Goal: Find specific page/section: Find specific page/section

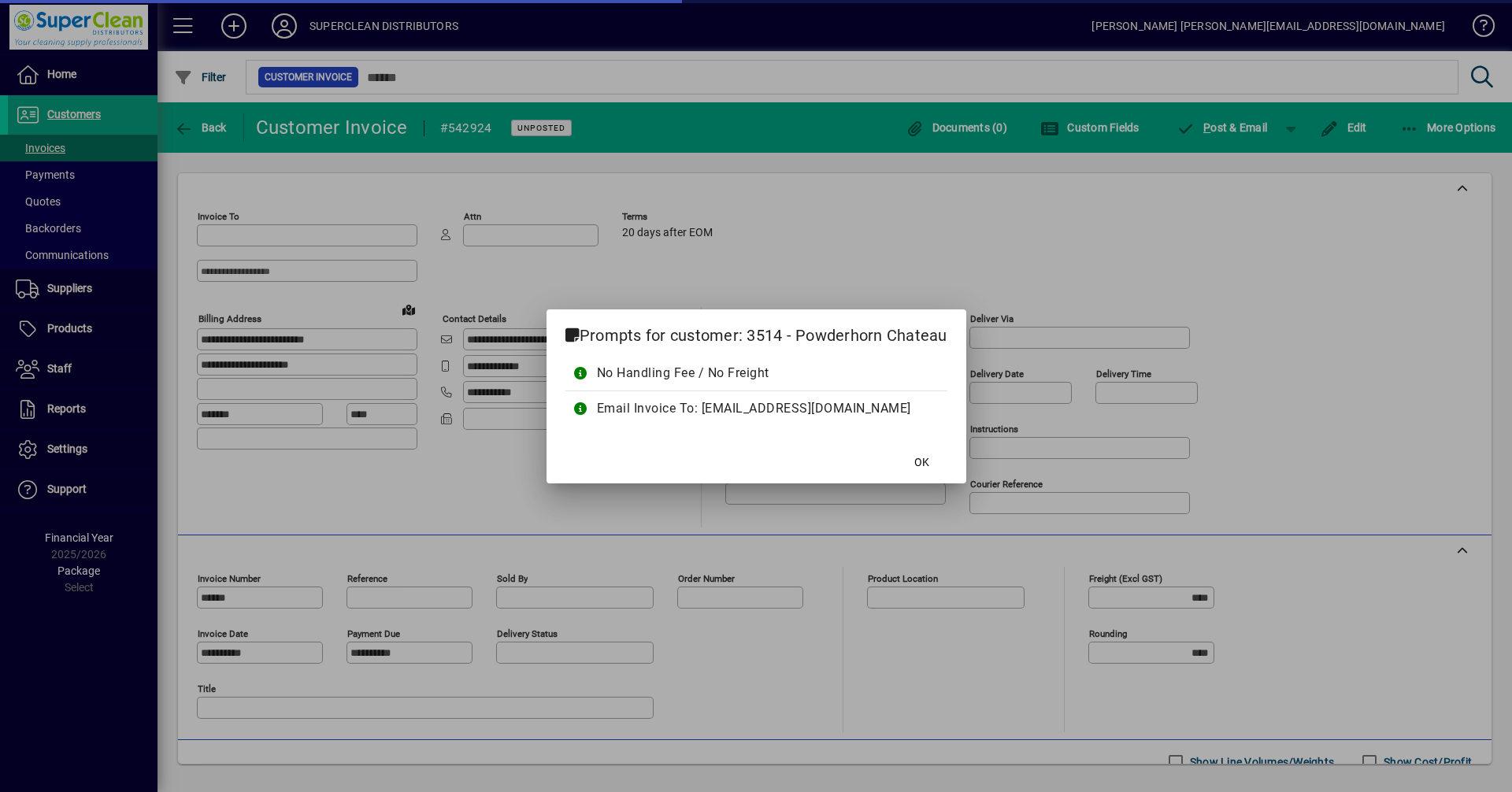
type input "**********"
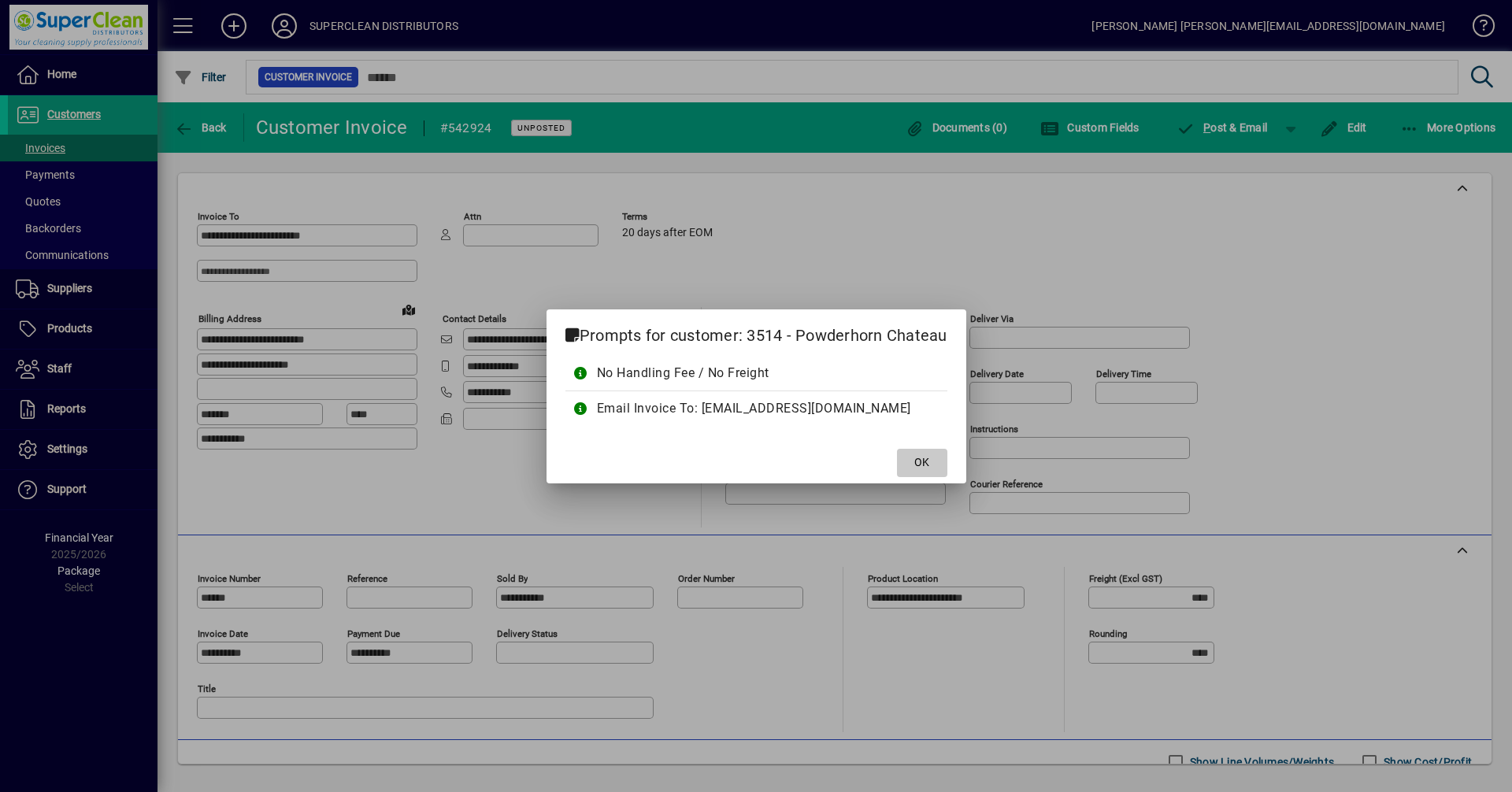
click at [907, 466] on span at bounding box center [922, 463] width 51 height 38
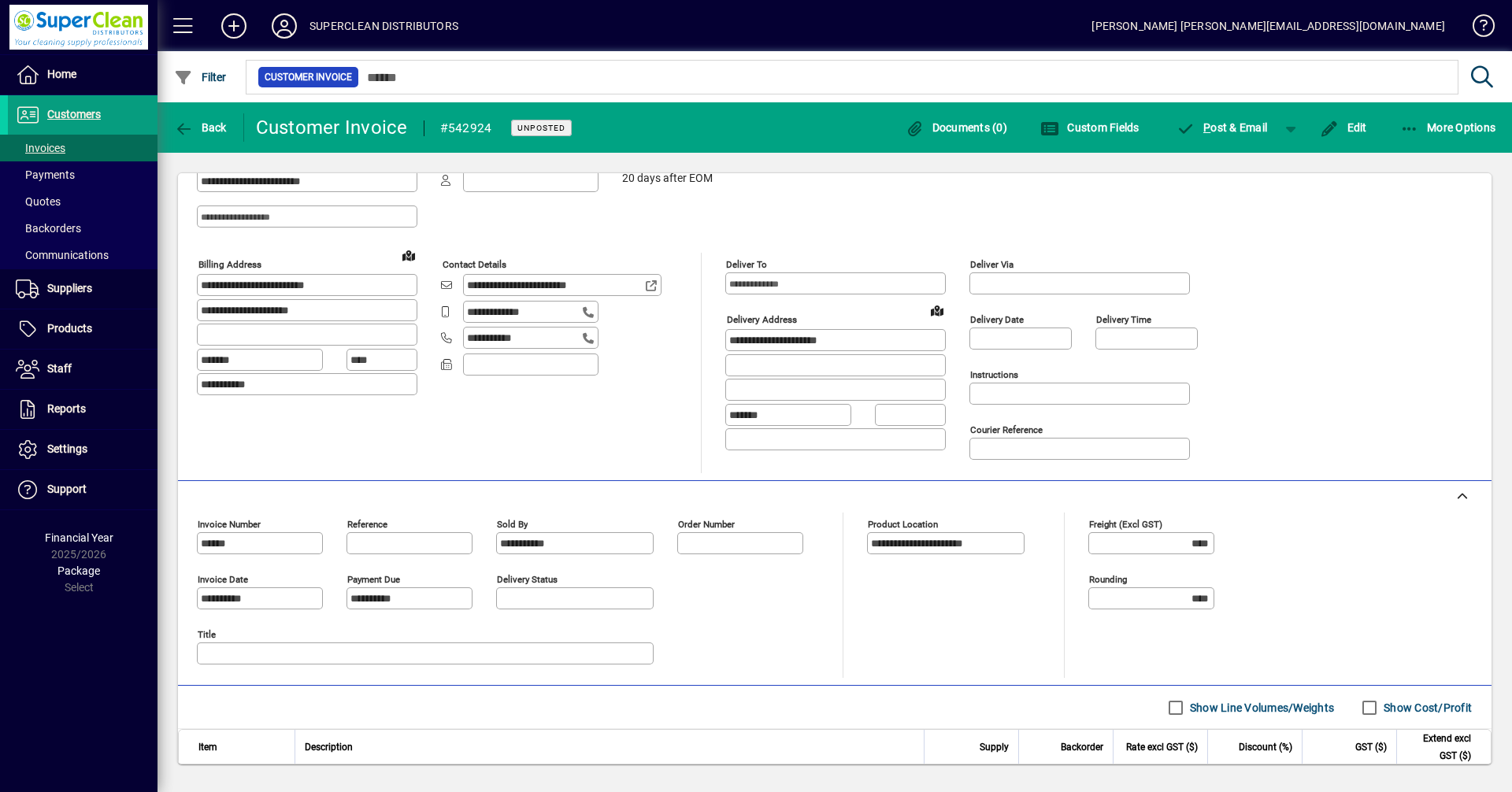
scroll to position [178, 0]
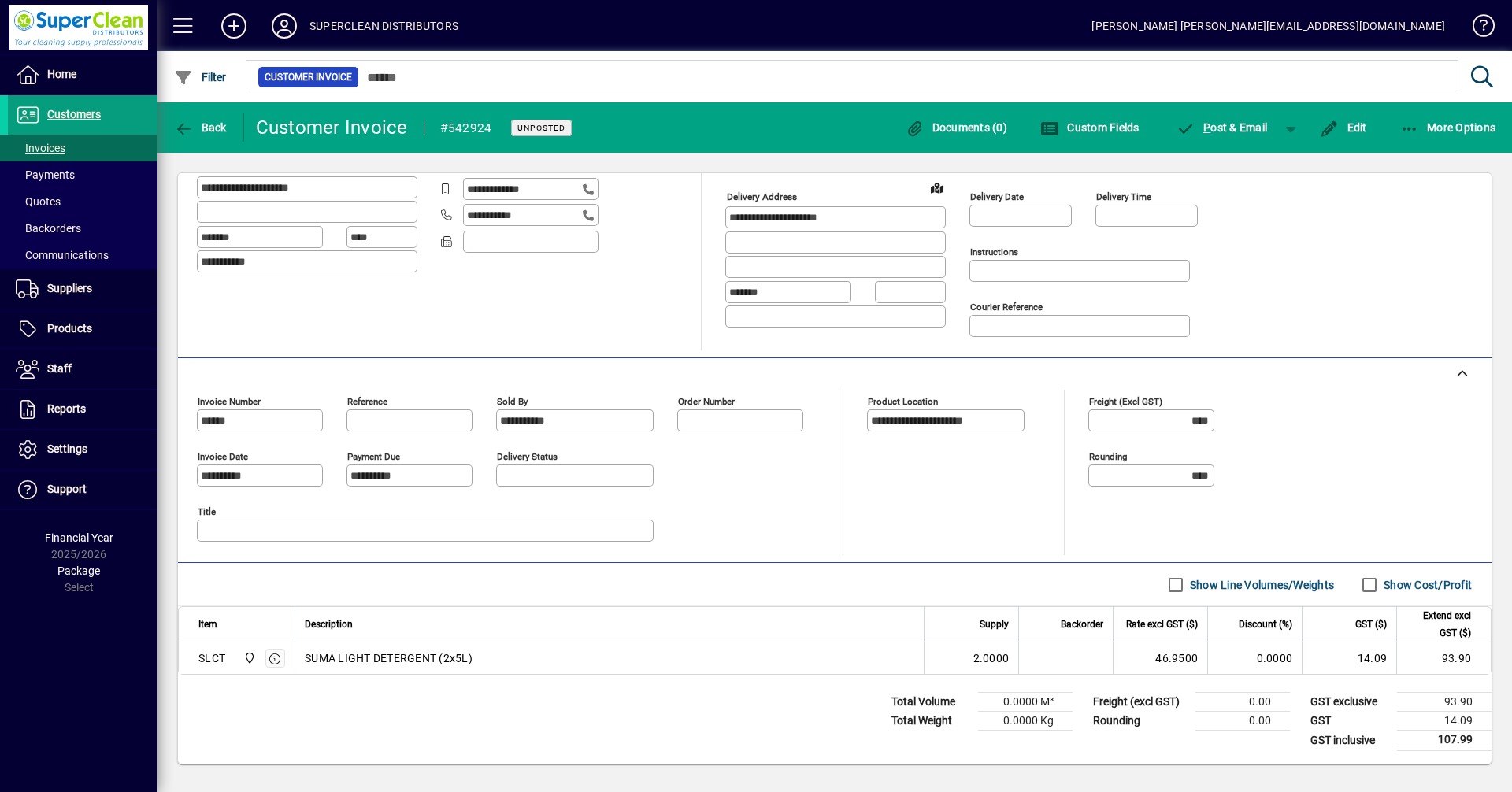
click at [1387, 591] on label "Show Cost/Profit" at bounding box center [1425, 585] width 91 height 16
click at [1387, 590] on label "Show Cost/Profit" at bounding box center [1425, 585] width 91 height 16
click at [189, 129] on icon "button" at bounding box center [184, 130] width 20 height 16
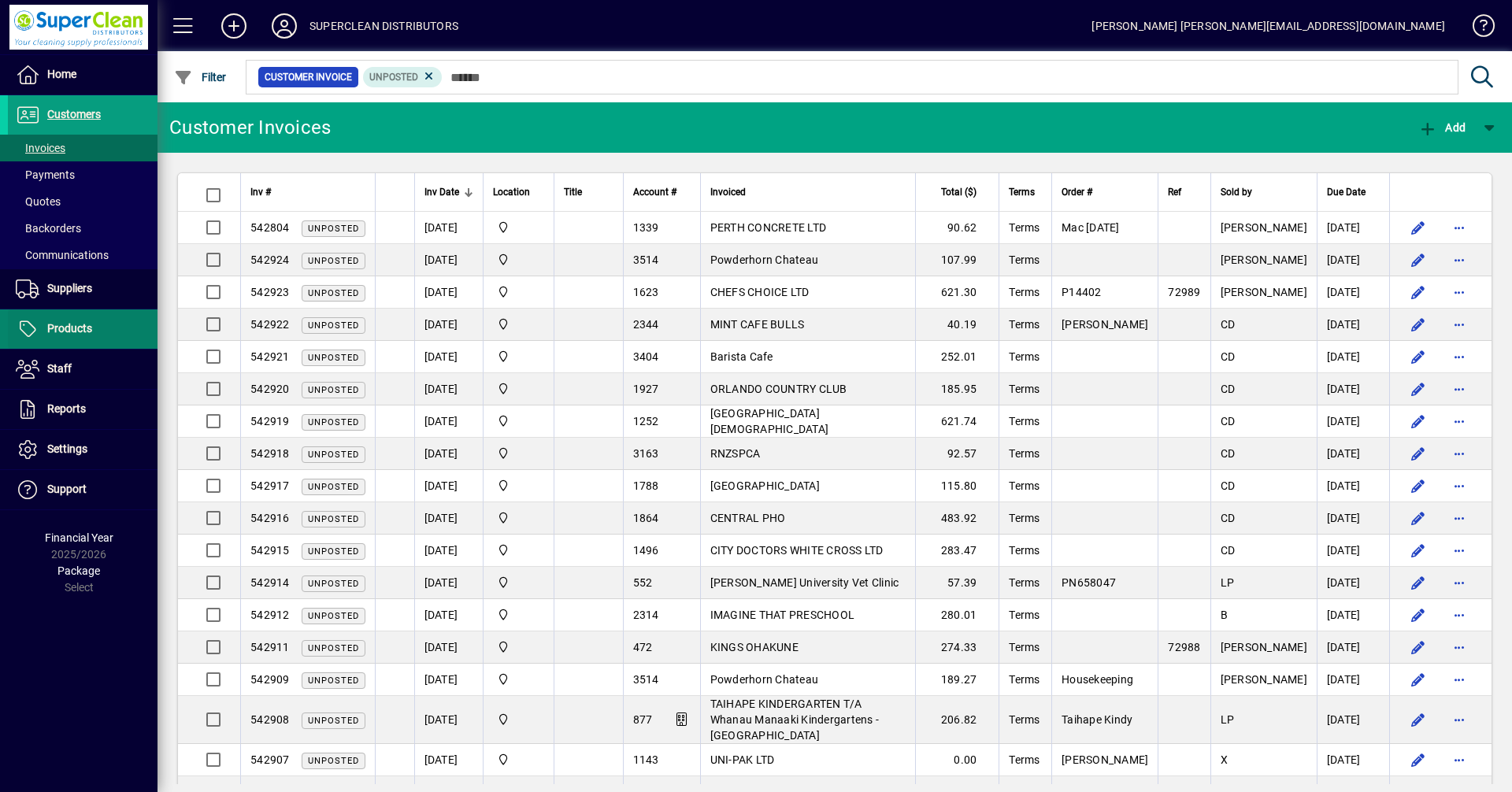
click at [71, 332] on span "Products" at bounding box center [69, 329] width 45 height 12
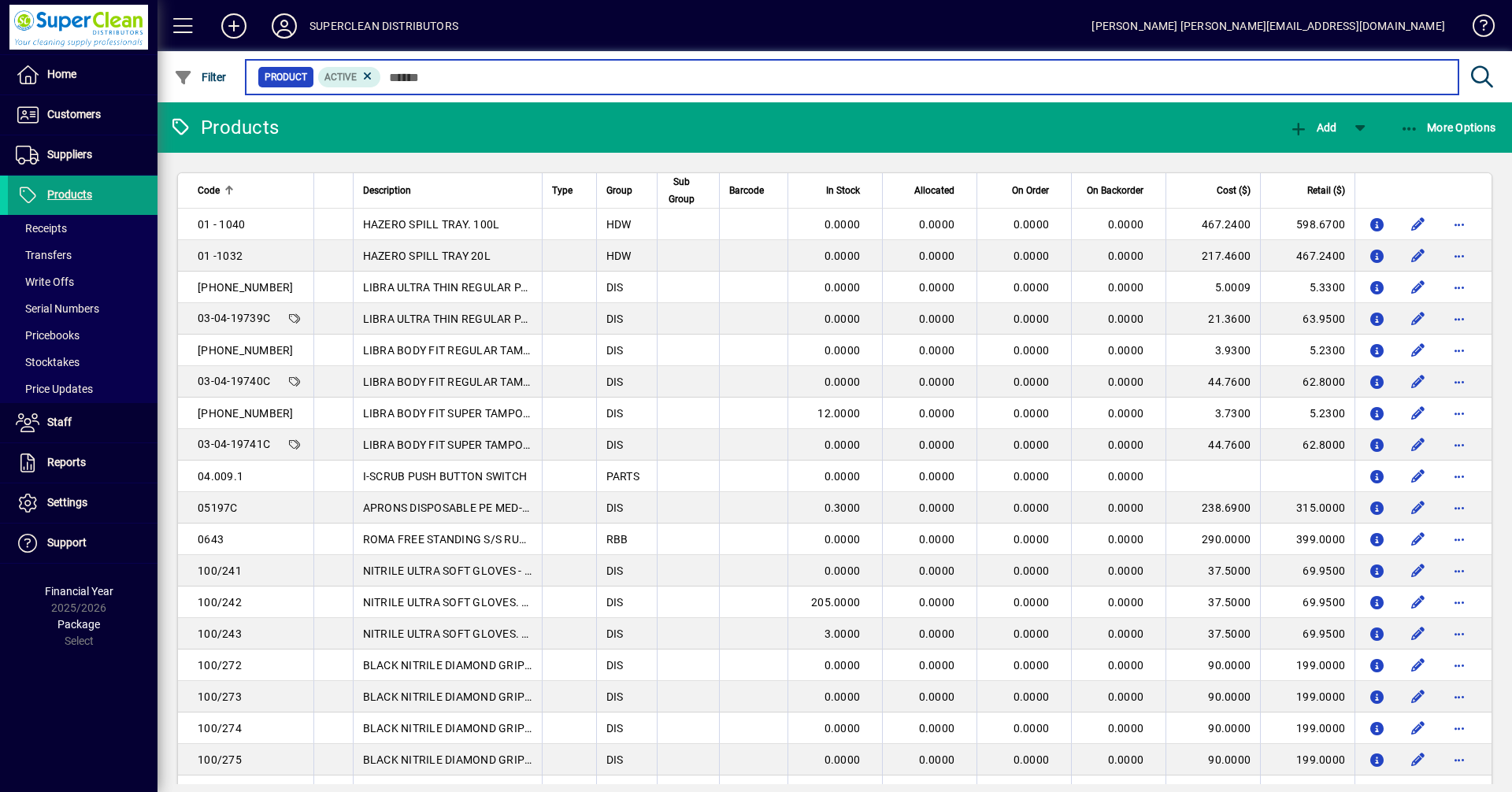
click at [406, 78] on input "text" at bounding box center [913, 76] width 1065 height 22
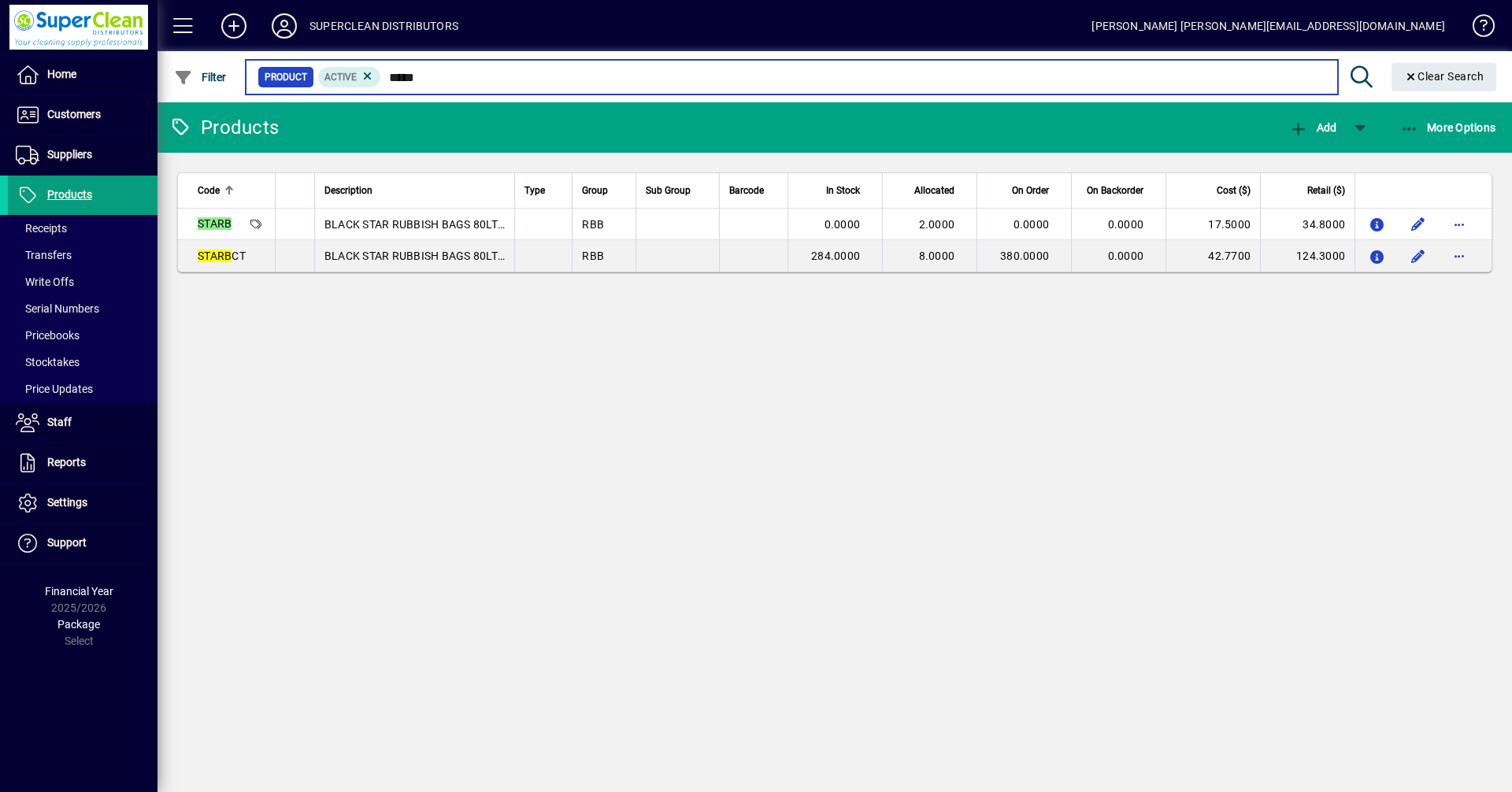
type input "*****"
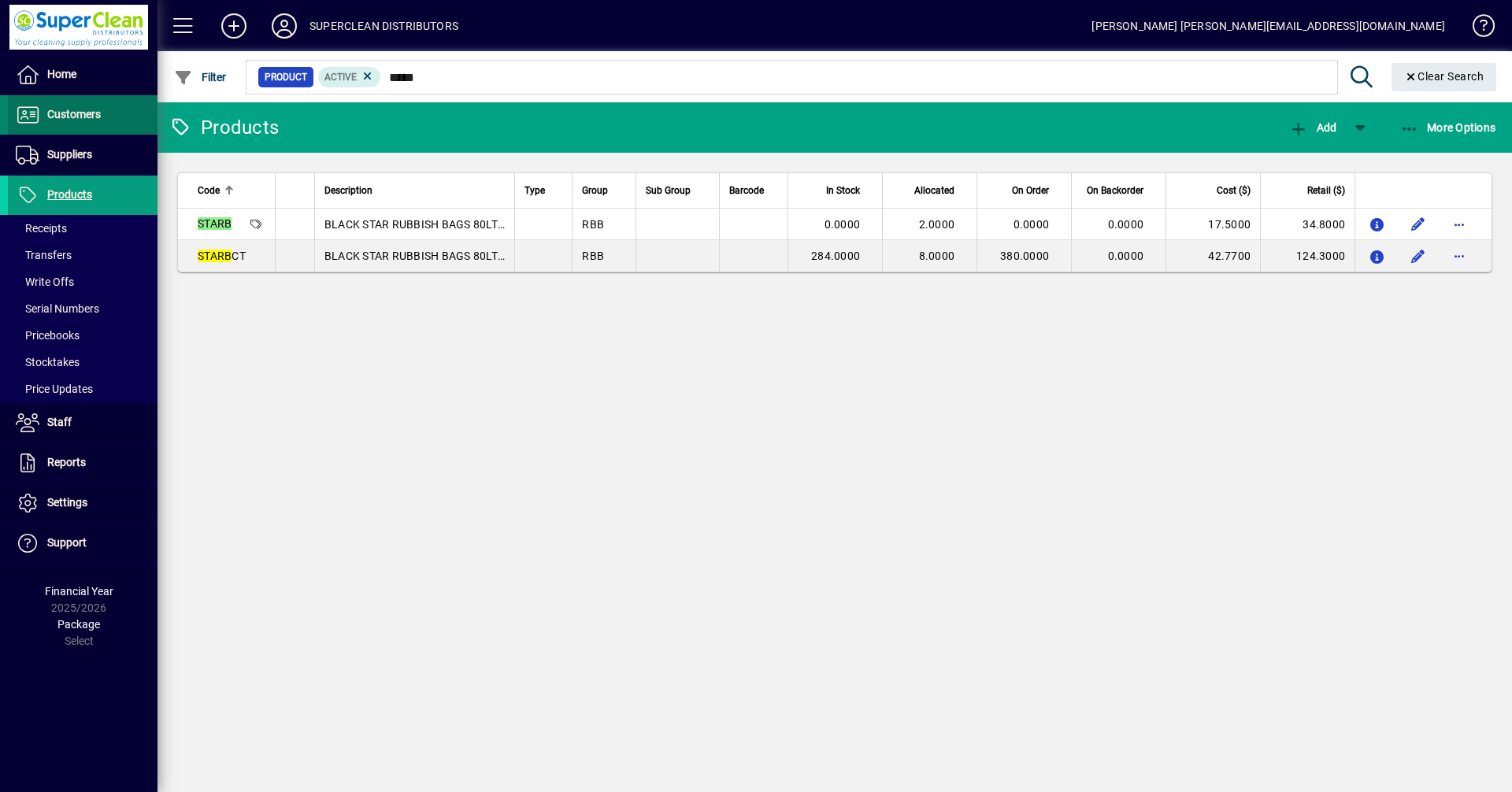
click at [84, 118] on span "Customers" at bounding box center [74, 114] width 53 height 12
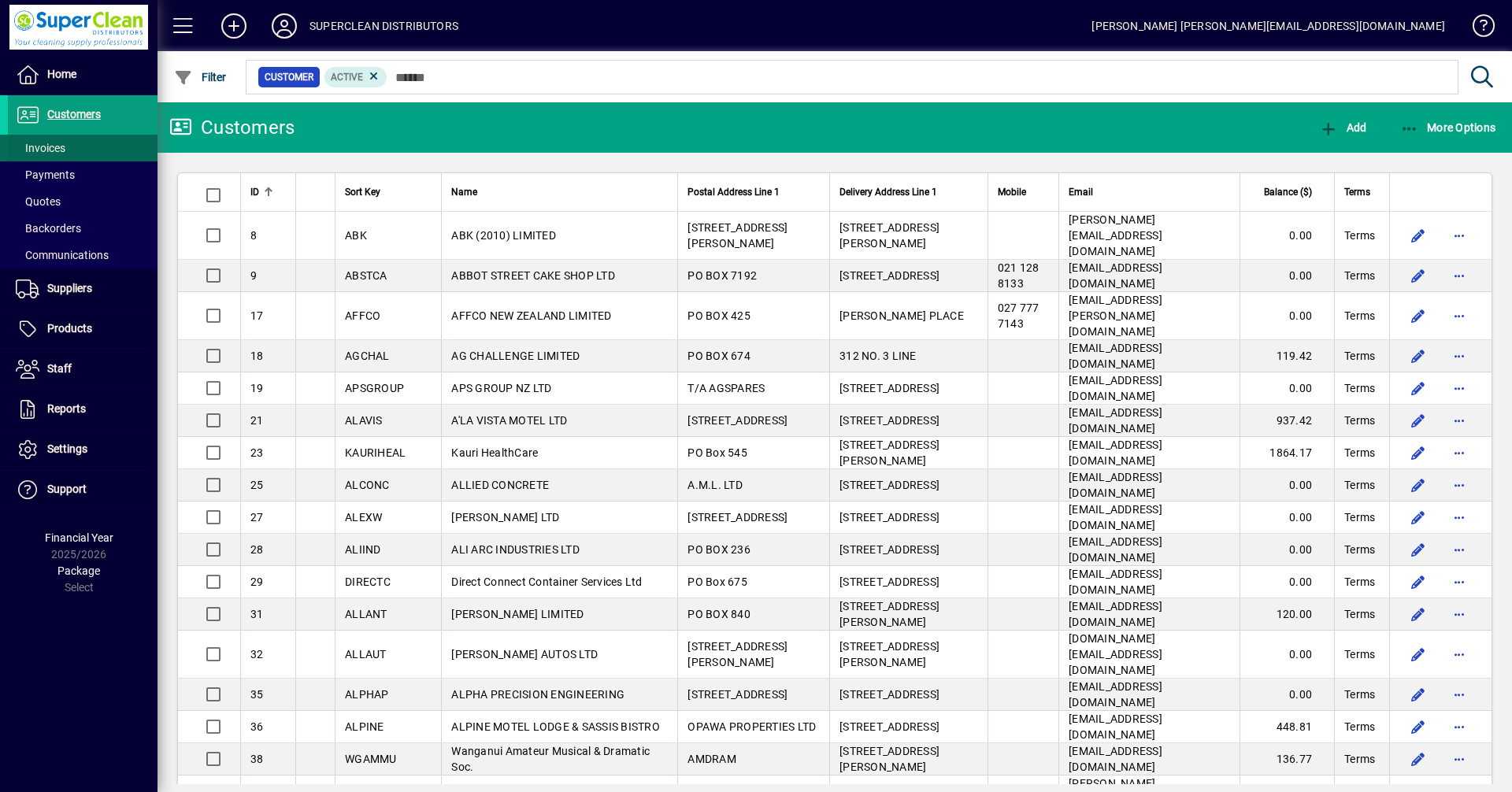
click at [52, 147] on span "Invoices" at bounding box center [41, 148] width 50 height 12
